Goal: Task Accomplishment & Management: Complete application form

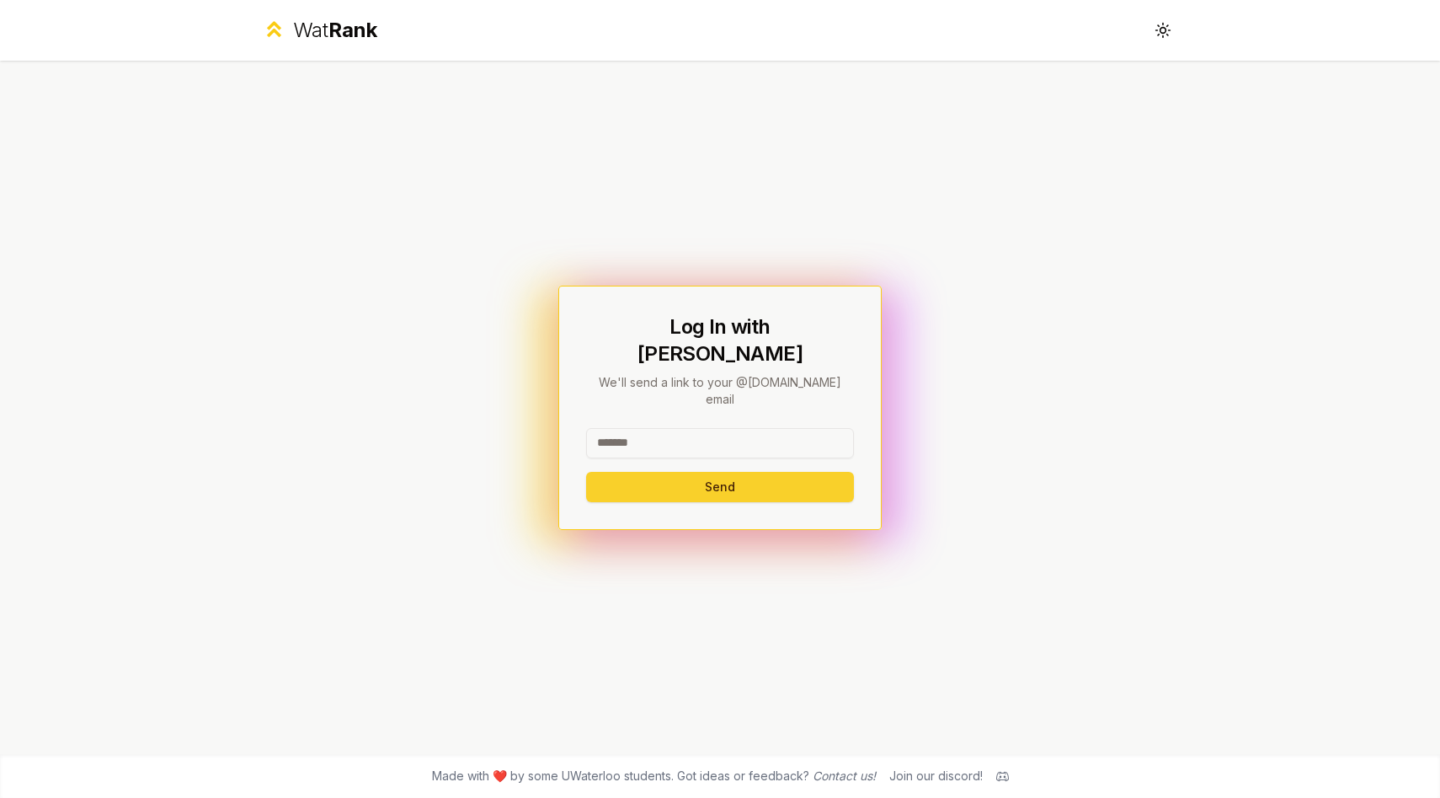
click at [713, 472] on button "Send" at bounding box center [720, 487] width 268 height 30
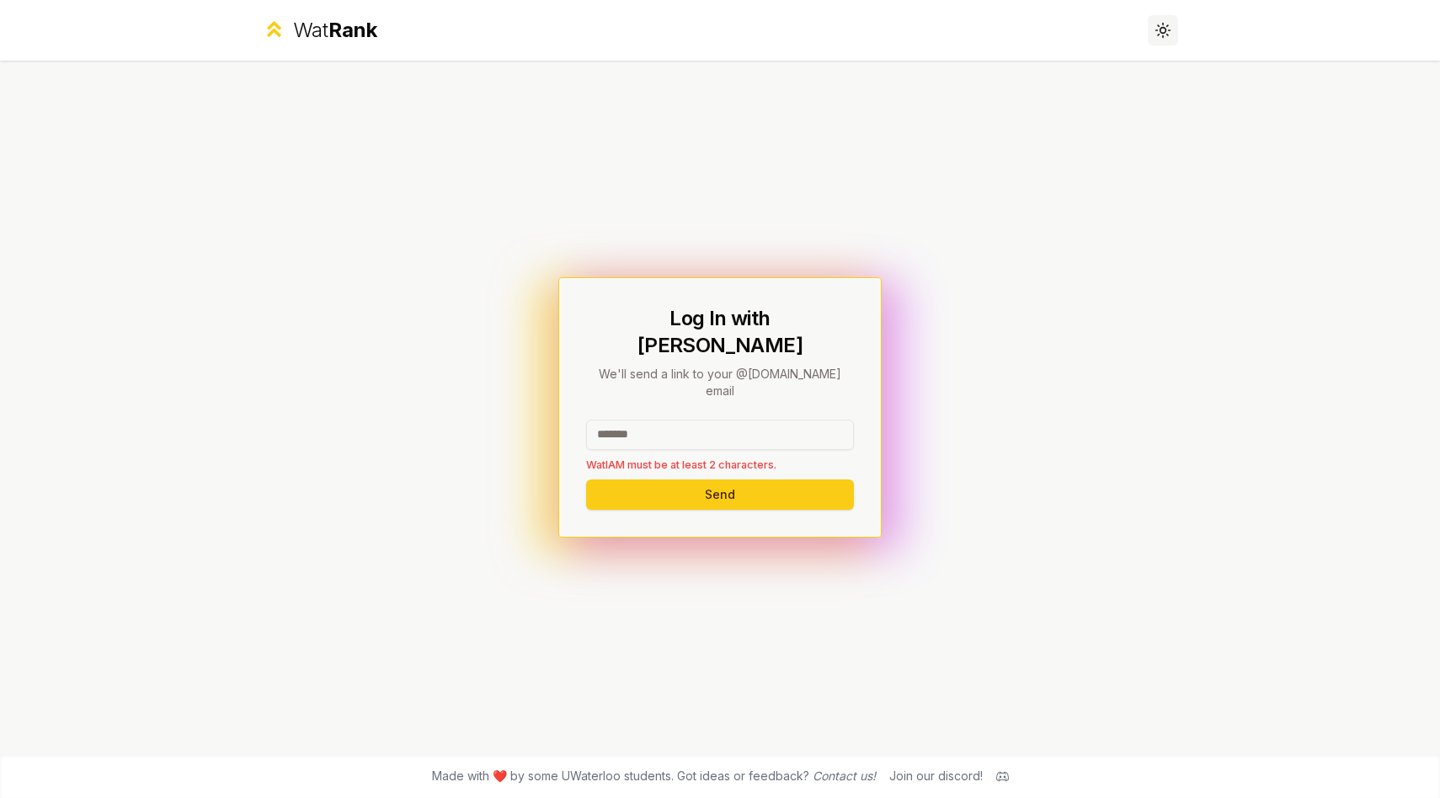
click at [1158, 36] on icon at bounding box center [1163, 30] width 16 height 16
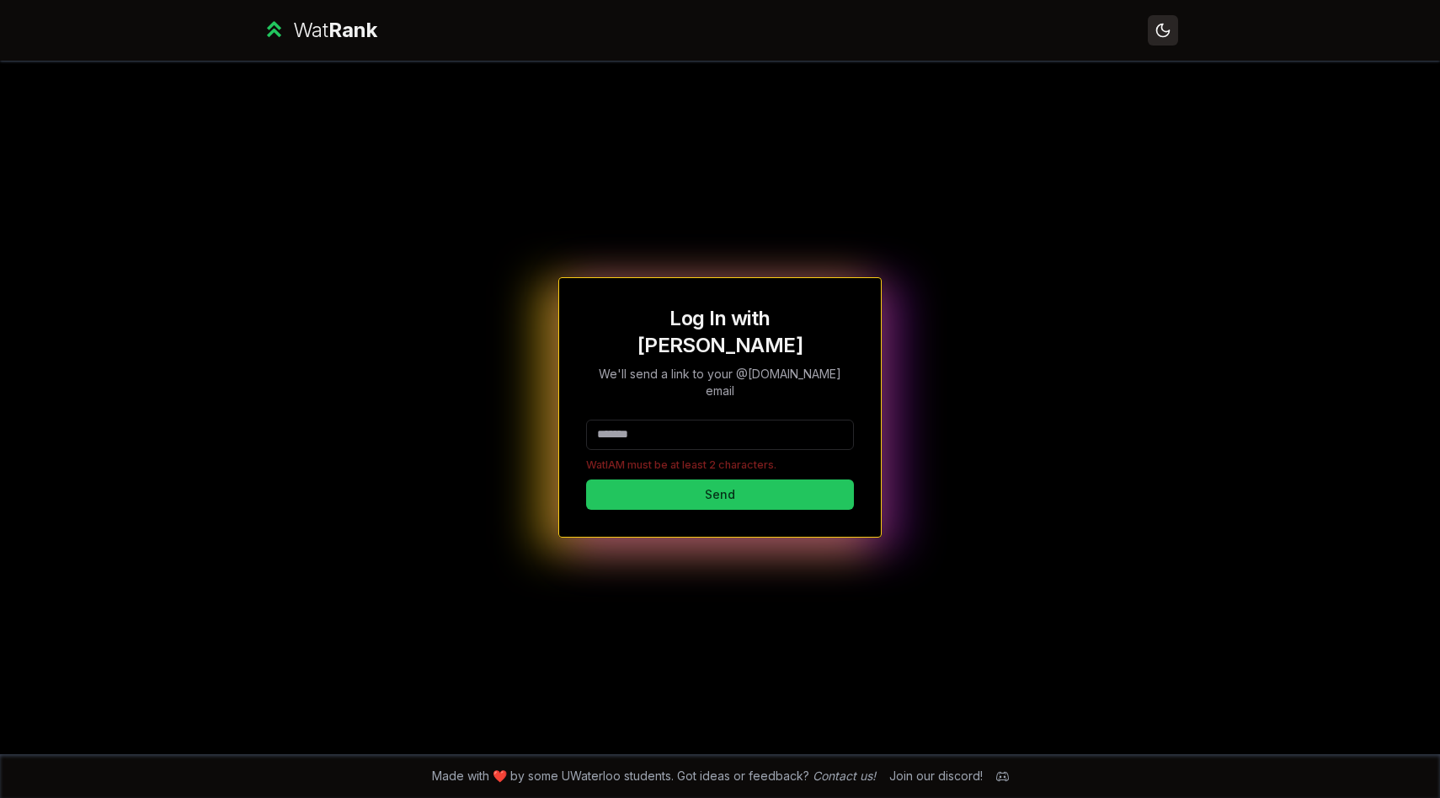
click at [1161, 40] on button "Toggle theme" at bounding box center [1163, 30] width 30 height 30
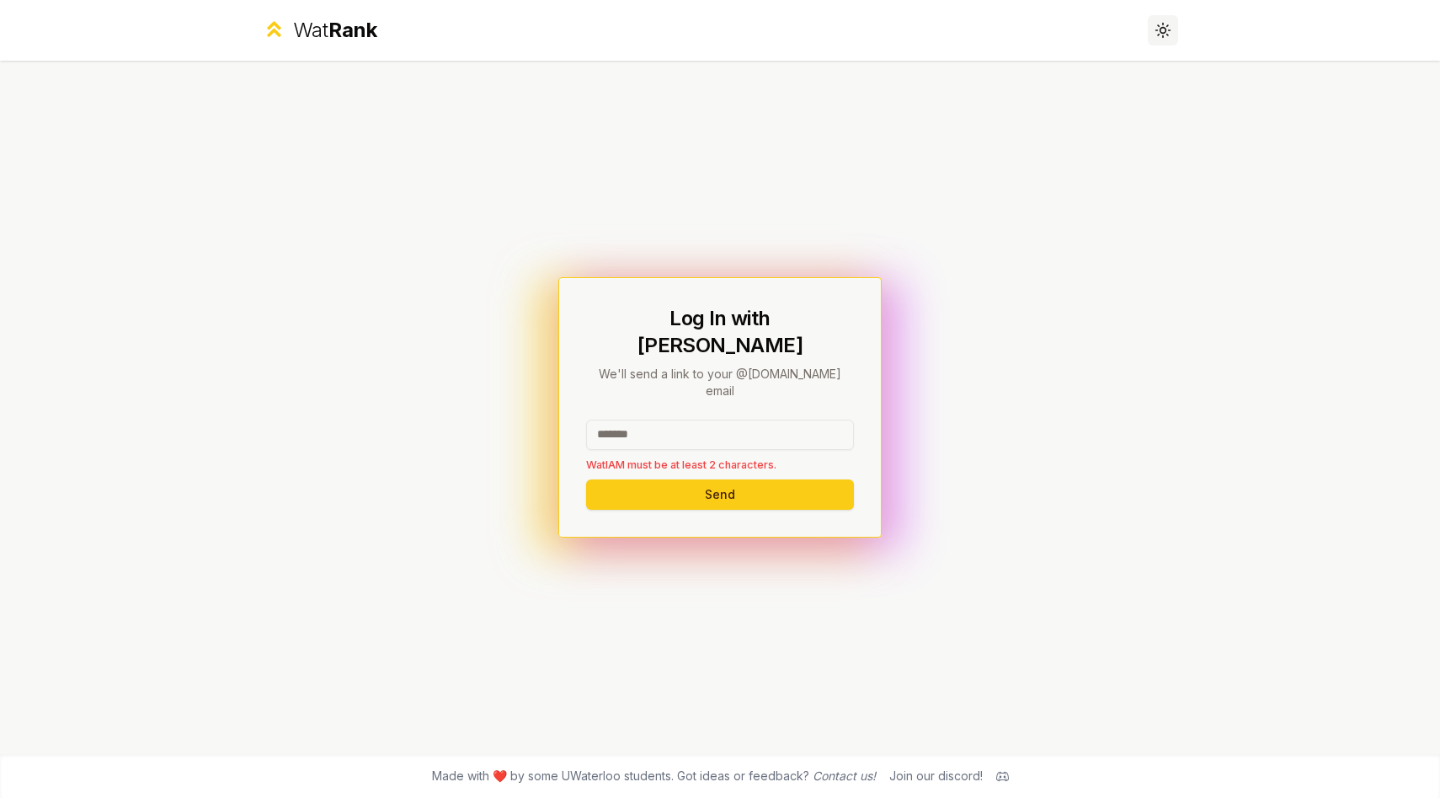
click at [1161, 40] on button "Toggle theme" at bounding box center [1163, 30] width 30 height 30
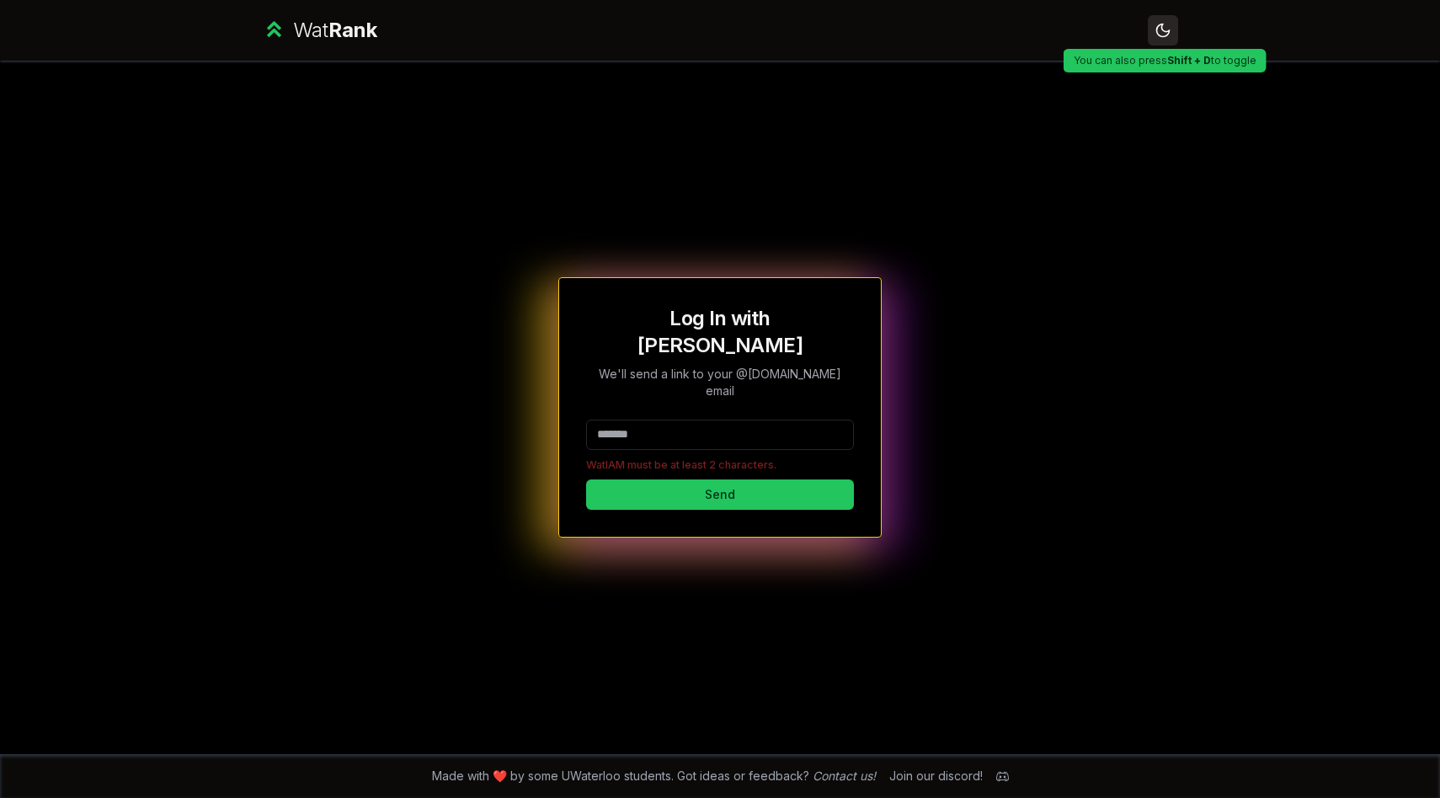
click at [1162, 29] on icon at bounding box center [1163, 30] width 12 height 12
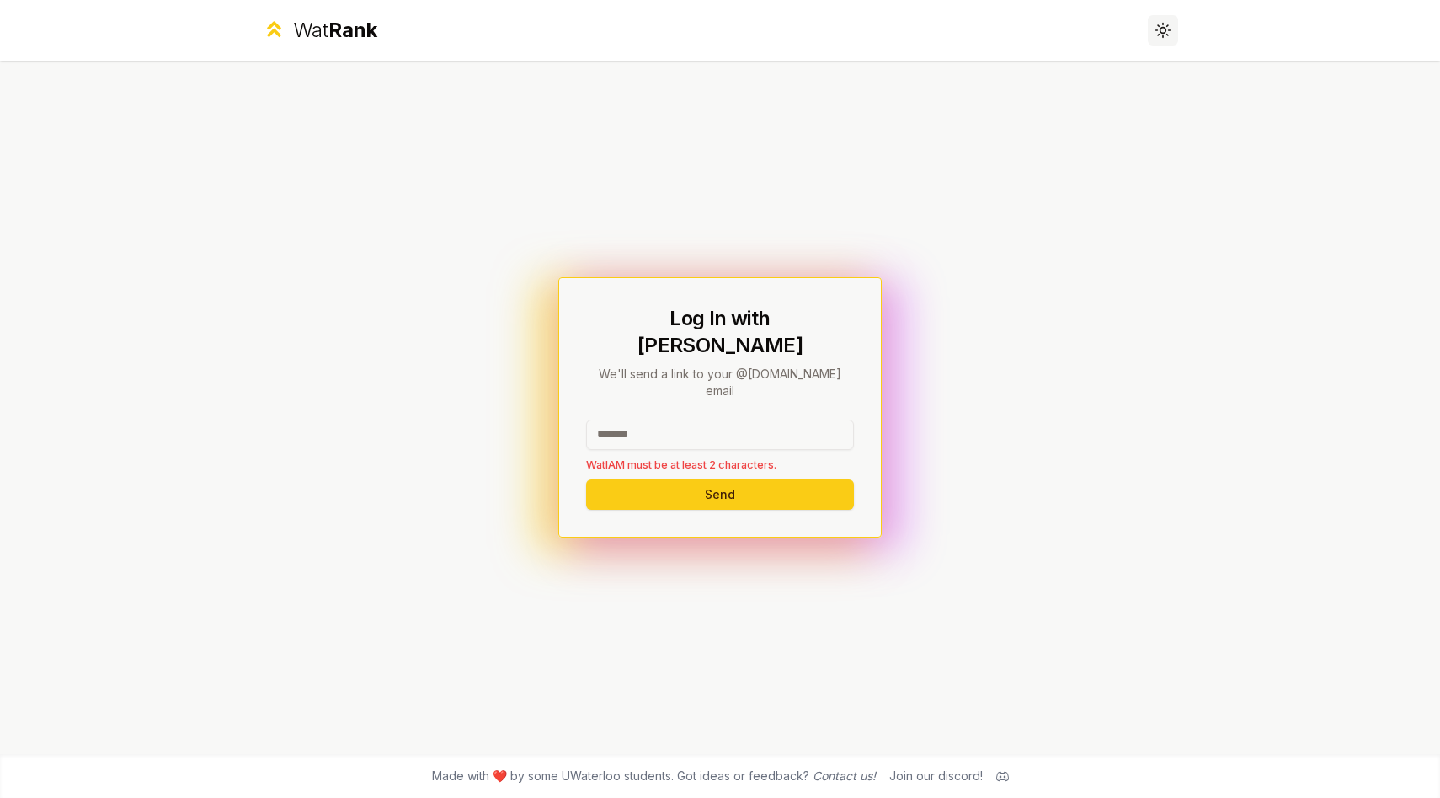
click at [1162, 29] on icon at bounding box center [1163, 30] width 16 height 16
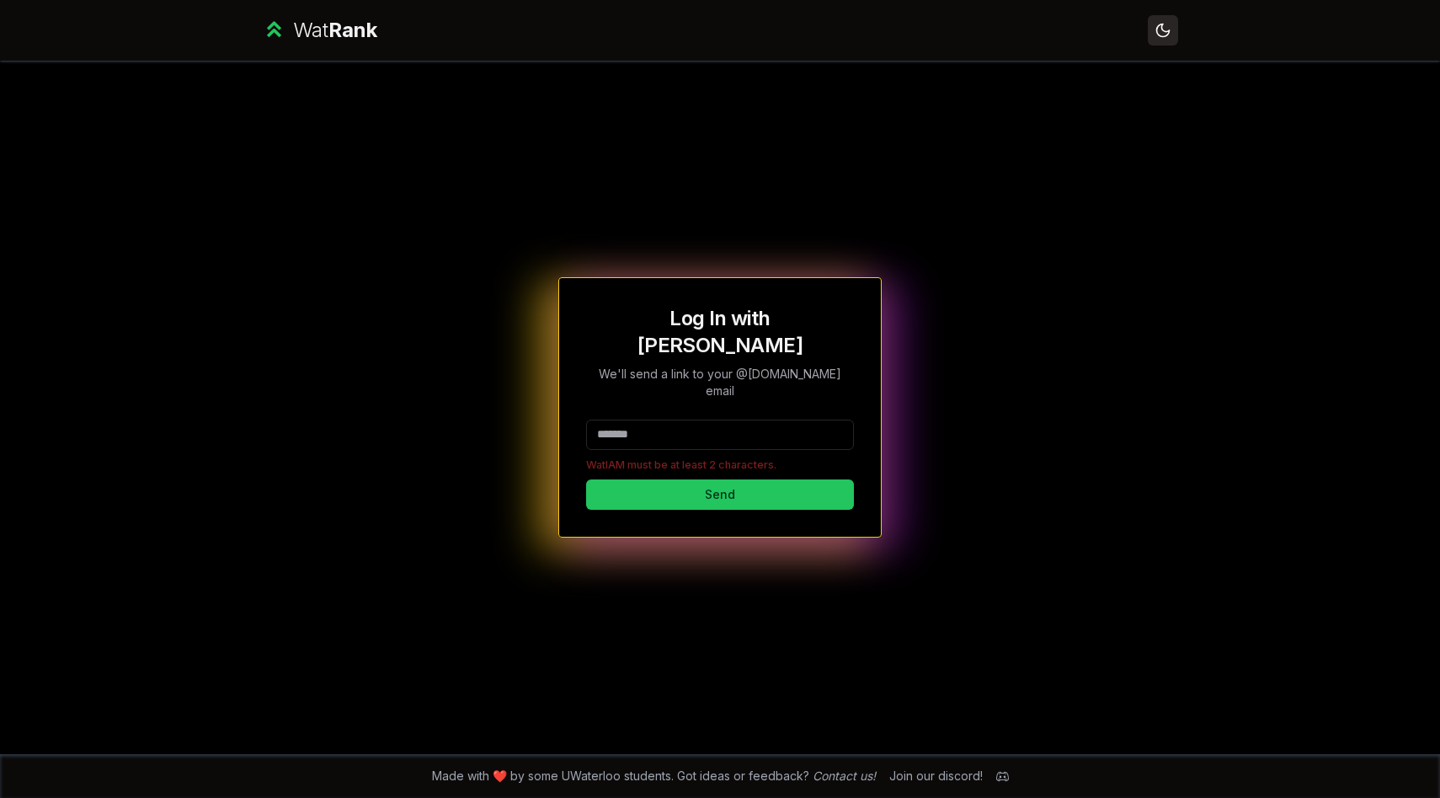
click at [1162, 29] on icon at bounding box center [1163, 30] width 12 height 12
